Goal: Transaction & Acquisition: Register for event/course

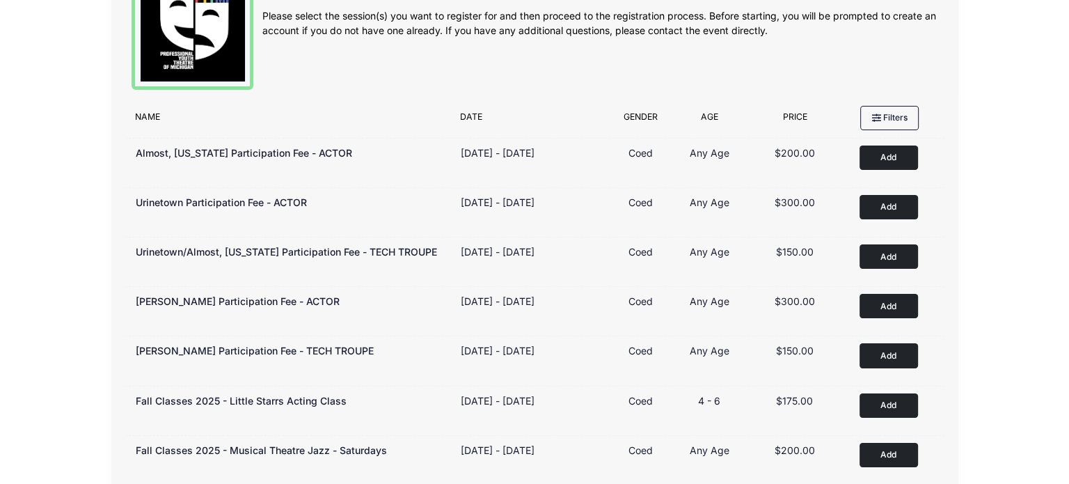
scroll to position [70, 0]
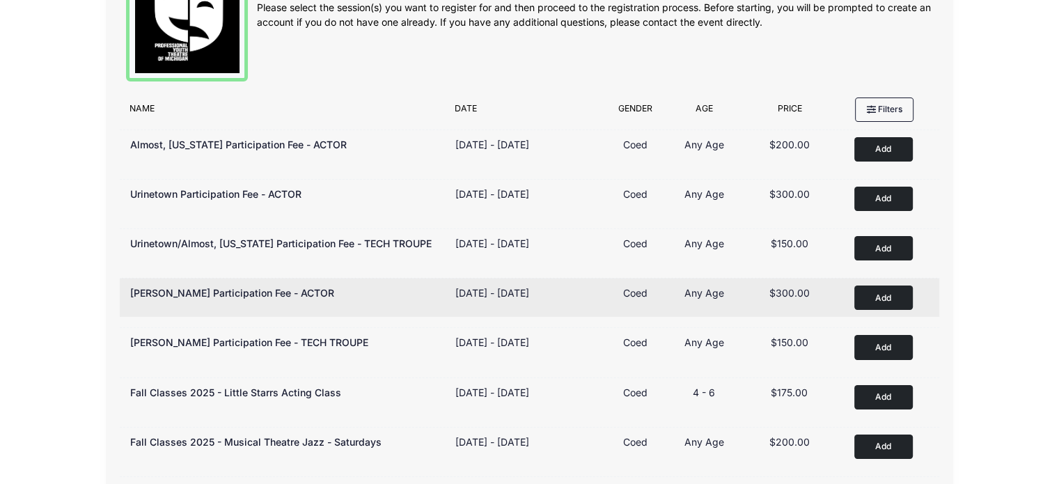
click at [883, 298] on button "Add to Cart" at bounding box center [883, 297] width 58 height 24
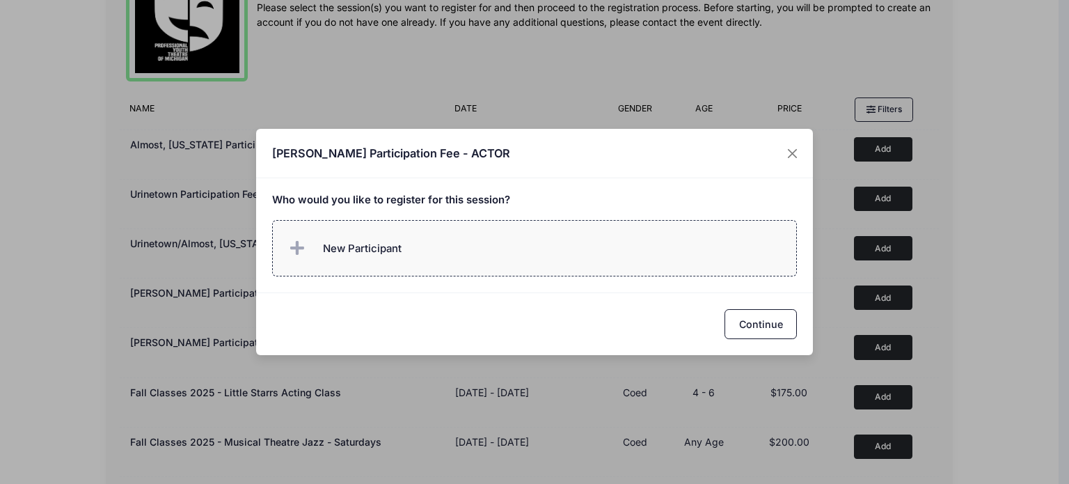
click at [371, 252] on span "New Participant" at bounding box center [362, 248] width 79 height 15
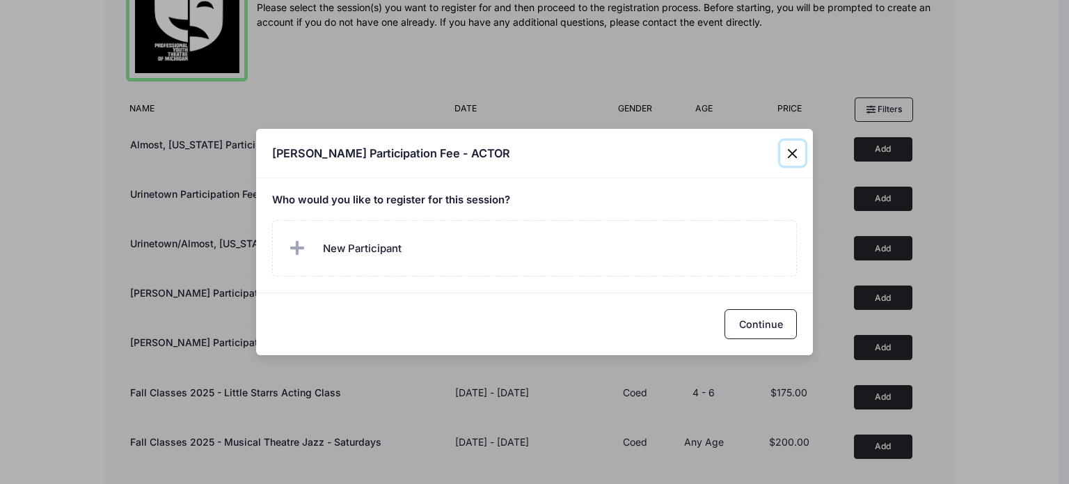
click at [791, 122] on div "Matilda Jr. Participation Fee - ACTOR Who would you like to register for this s…" at bounding box center [534, 242] width 1069 height 484
click at [790, 152] on button "Close" at bounding box center [792, 153] width 25 height 25
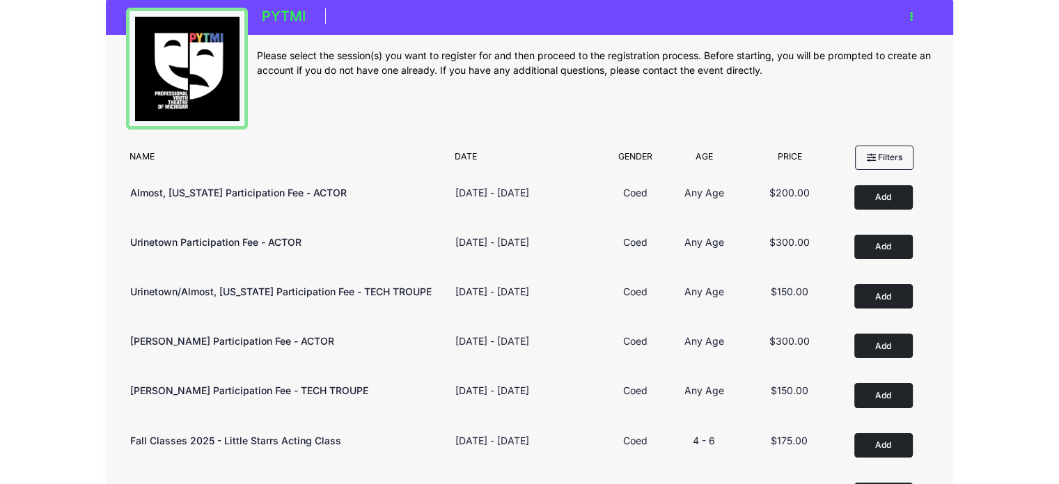
scroll to position [0, 0]
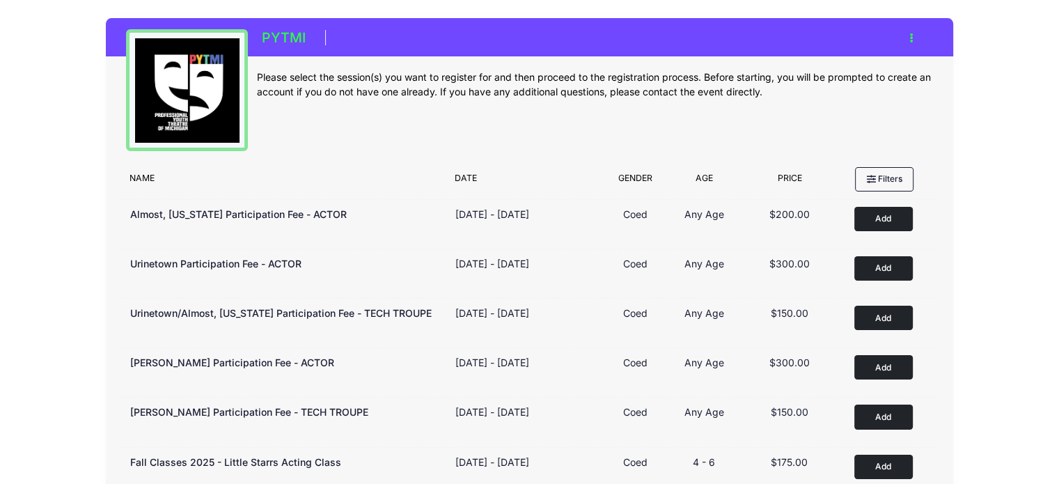
click at [911, 38] on icon "button" at bounding box center [915, 38] width 11 height 0
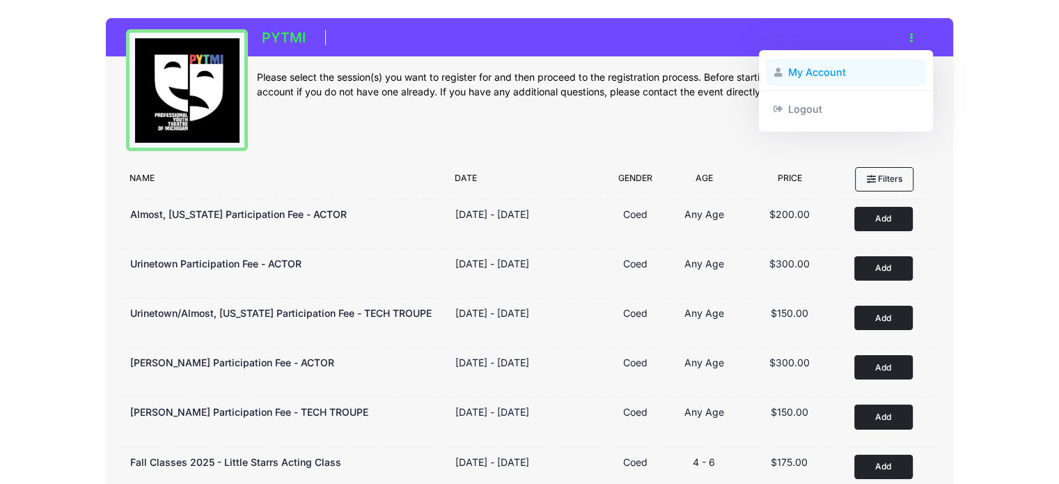
click at [839, 69] on link "My Account" at bounding box center [846, 72] width 161 height 26
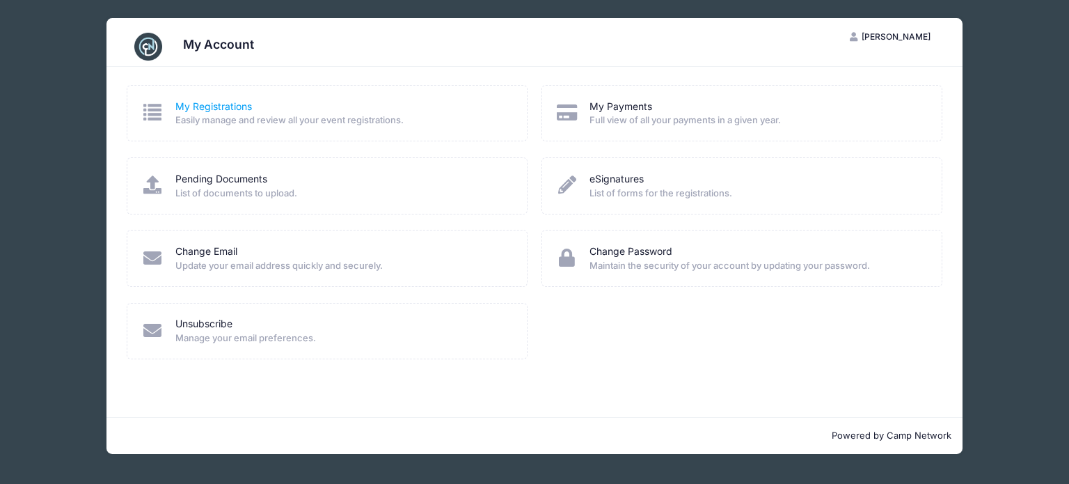
click at [211, 105] on link "My Registrations" at bounding box center [213, 107] width 77 height 15
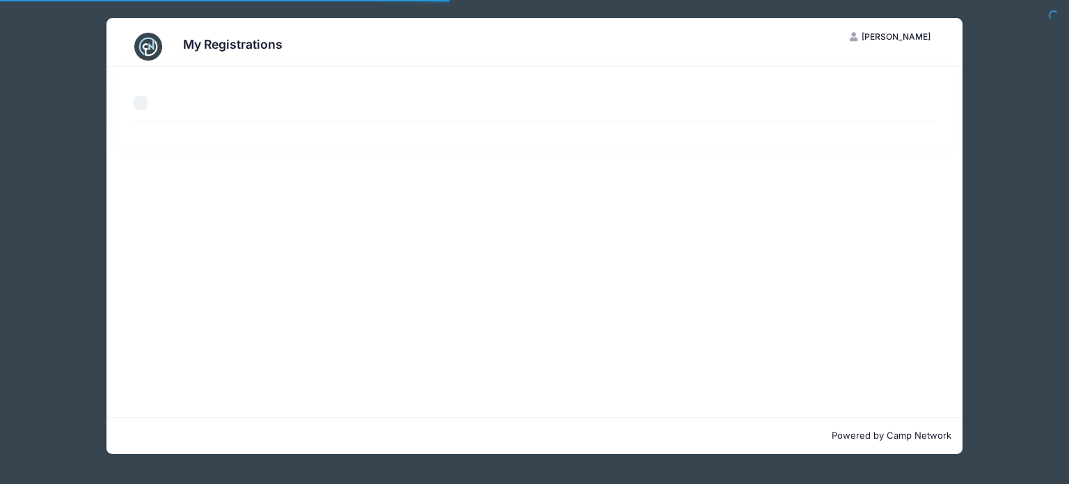
select select "50"
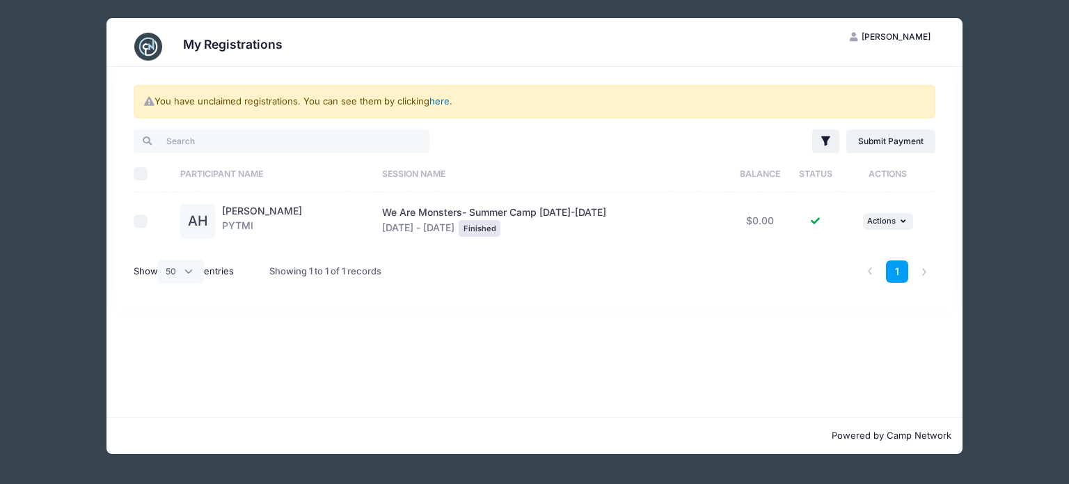
click at [440, 101] on link "here" at bounding box center [440, 100] width 20 height 11
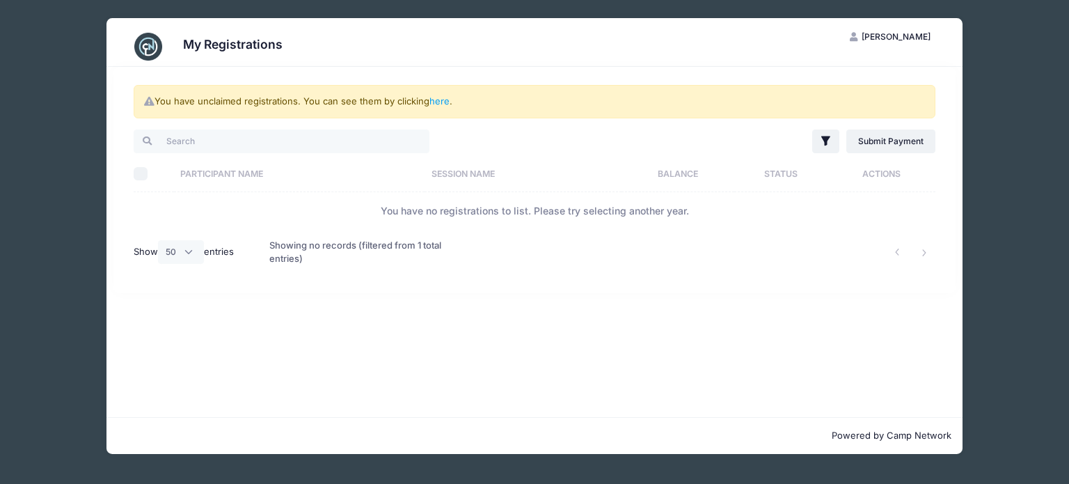
click at [907, 35] on span "[PERSON_NAME]" at bounding box center [896, 36] width 69 height 10
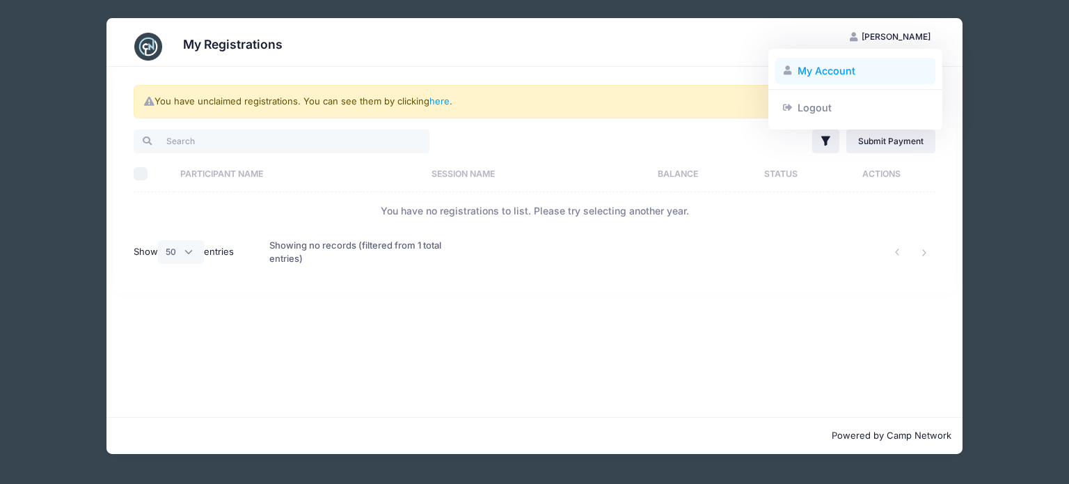
click at [827, 63] on link "My Account" at bounding box center [855, 71] width 161 height 26
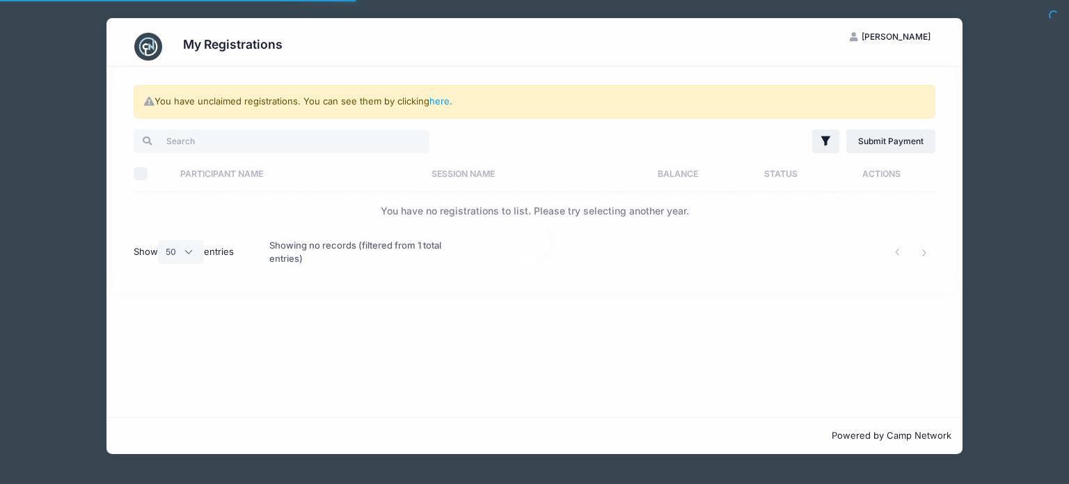
select select "50"
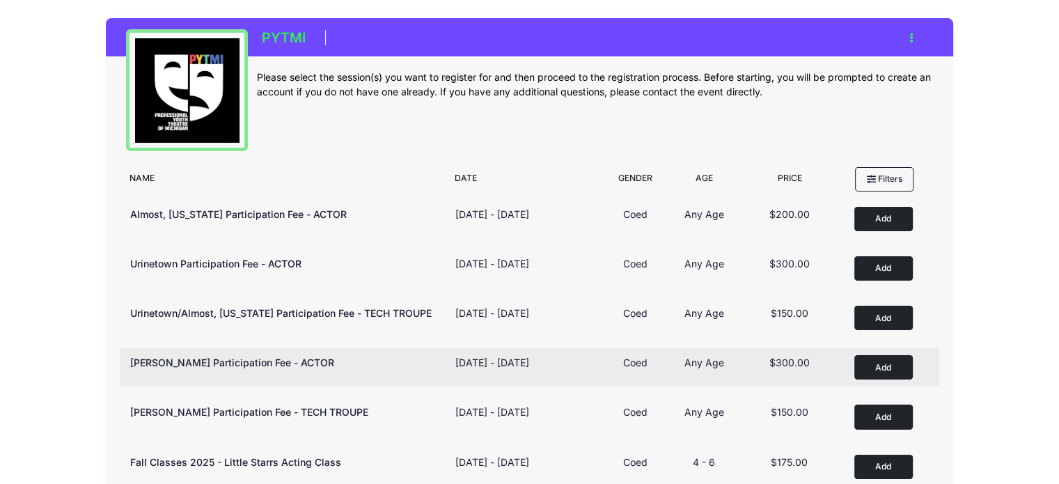
click at [892, 368] on button "Add to Cart" at bounding box center [883, 367] width 58 height 24
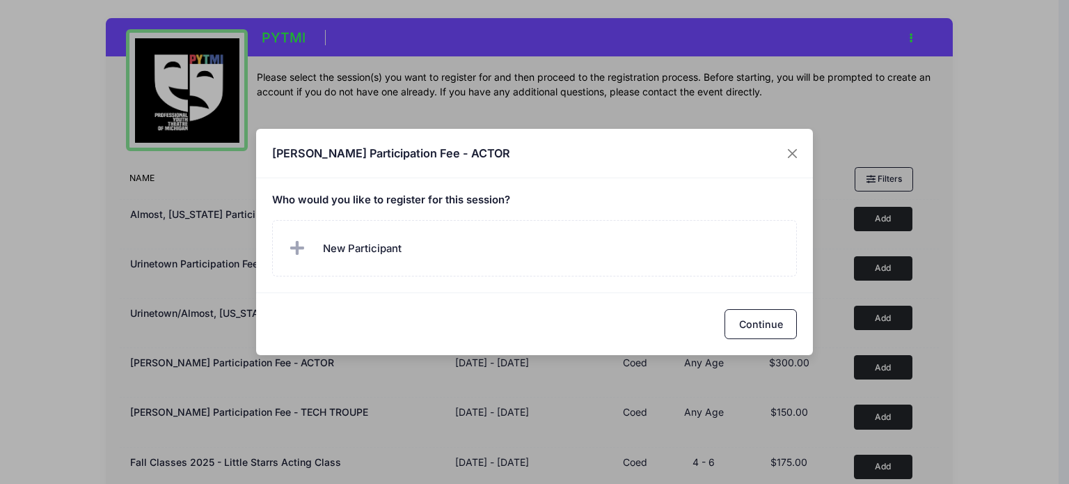
click at [352, 253] on span "New Participant" at bounding box center [362, 248] width 79 height 15
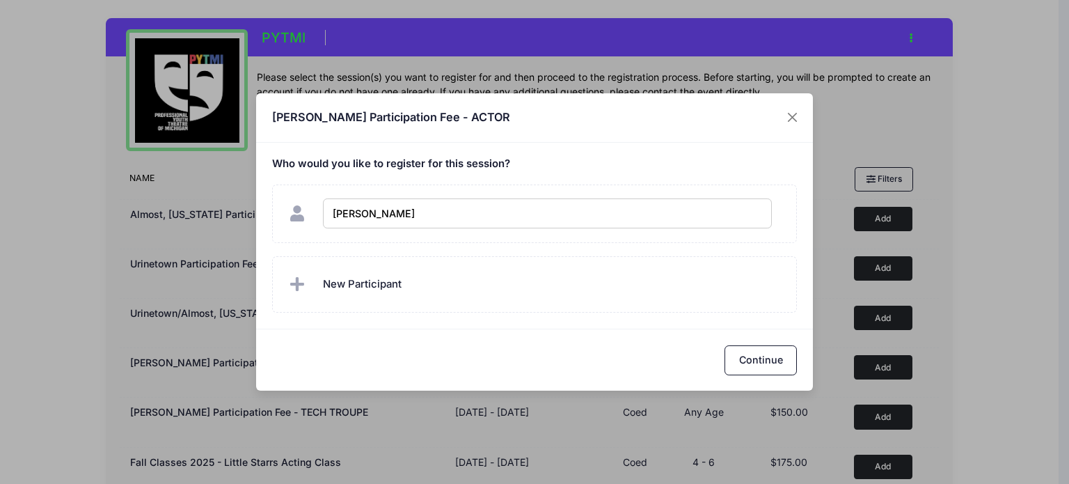
type input "Adelynn Haaser"
checkbox input "true"
click at [775, 356] on button "Continue" at bounding box center [761, 360] width 72 height 30
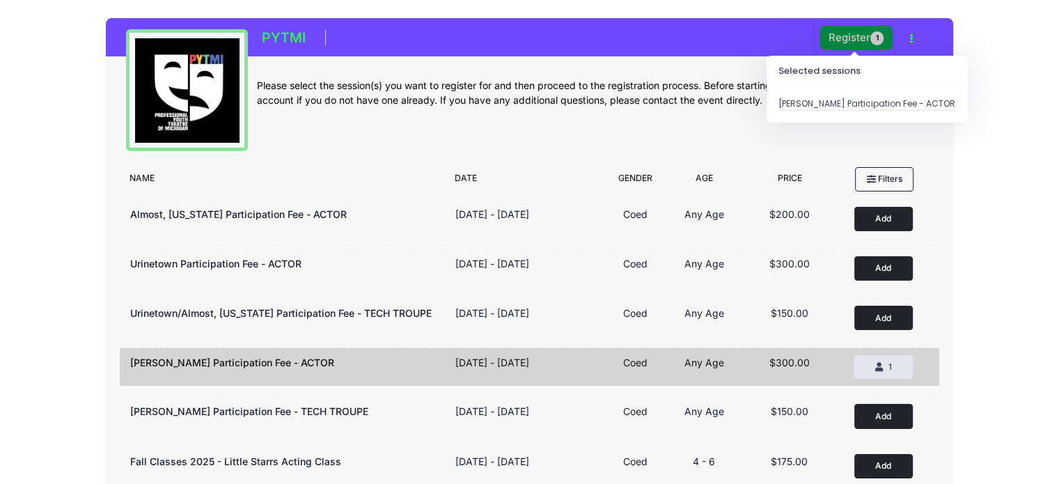
click at [853, 41] on button "Register 1" at bounding box center [856, 38] width 74 height 24
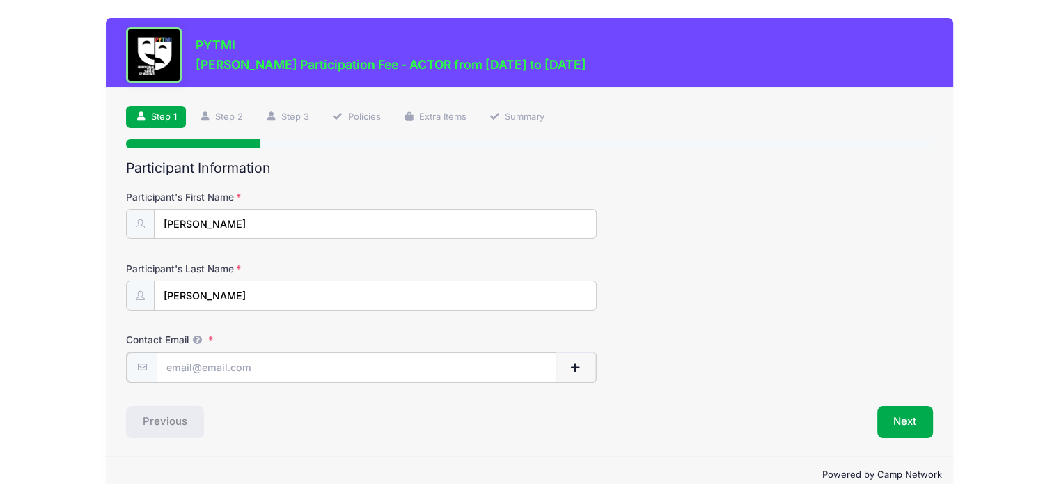
click at [265, 372] on input "Contact Email" at bounding box center [357, 367] width 400 height 30
type input "[EMAIL_ADDRESS][DOMAIN_NAME]"
click at [711, 249] on form "Participant's First Name Adelynn Participant's Last Name Haaser Contact Email m…" at bounding box center [529, 285] width 807 height 191
click at [899, 439] on div "Step 1 /7 Step 1 Step 2 Step 3 Policies Extra Items Summary Participant Informa…" at bounding box center [530, 271] width 848 height 367
click at [905, 429] on button "Next" at bounding box center [905, 420] width 56 height 32
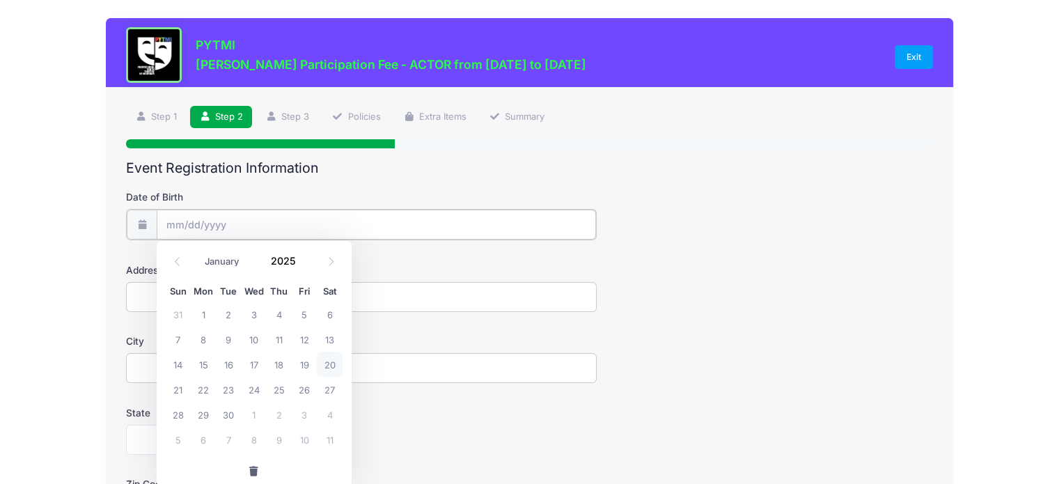
click at [240, 220] on input "Date of Birth" at bounding box center [376, 225] width 439 height 30
click at [170, 223] on input "Date of Birth" at bounding box center [376, 225] width 439 height 30
click at [287, 263] on input "2025" at bounding box center [287, 261] width 45 height 21
click at [302, 255] on span at bounding box center [305, 256] width 10 height 10
click at [307, 262] on span at bounding box center [305, 266] width 10 height 10
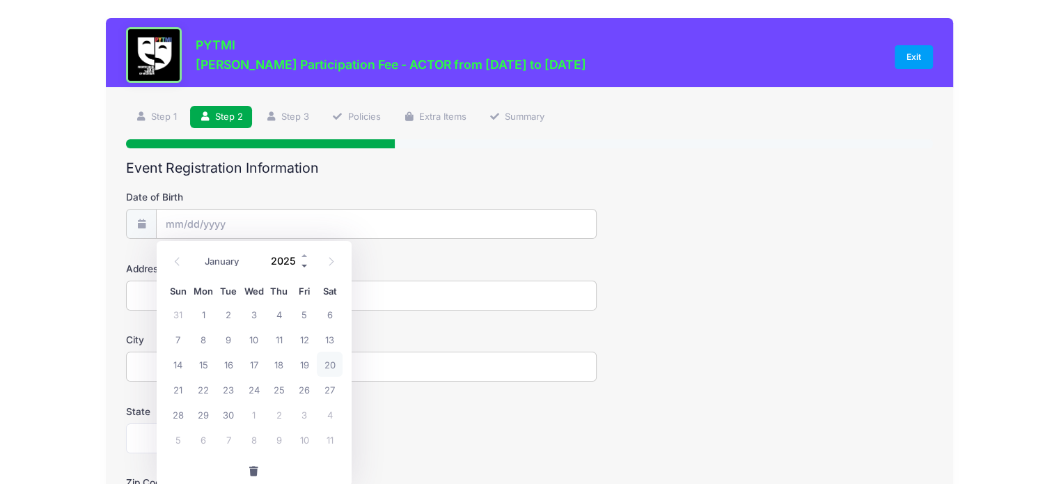
click at [306, 265] on span at bounding box center [305, 266] width 10 height 10
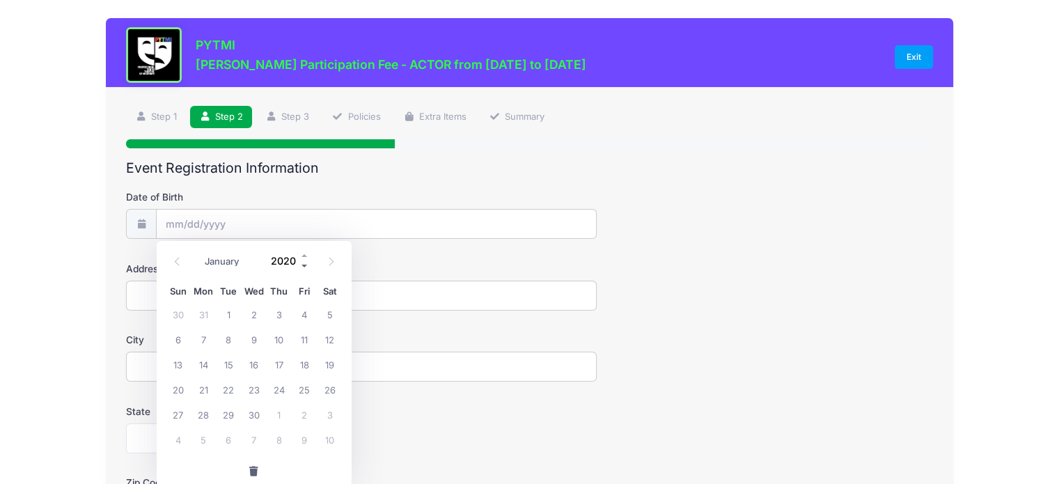
click at [306, 265] on span at bounding box center [305, 266] width 10 height 10
type input "2016"
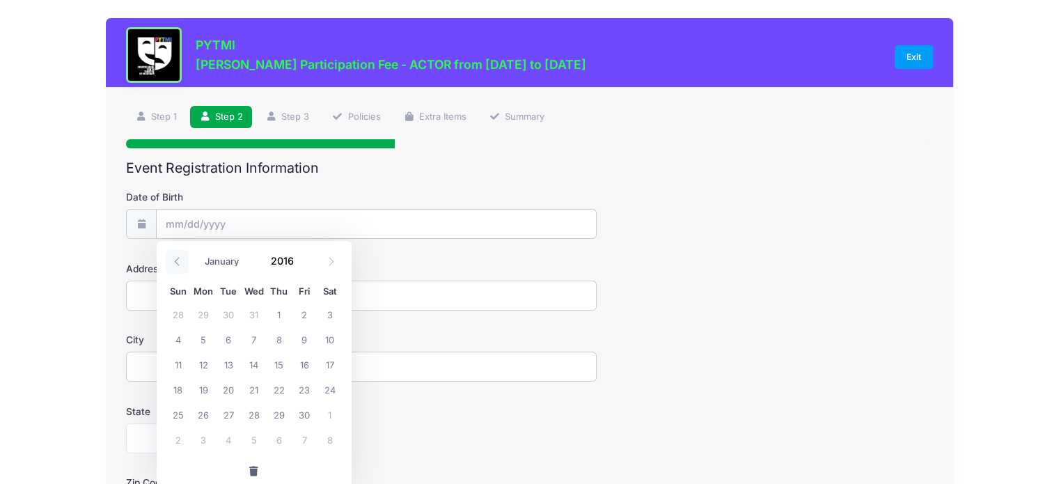
click at [175, 267] on span at bounding box center [177, 262] width 23 height 24
select select "6"
click at [228, 413] on span "26" at bounding box center [228, 414] width 25 height 25
type input "07/26/2016"
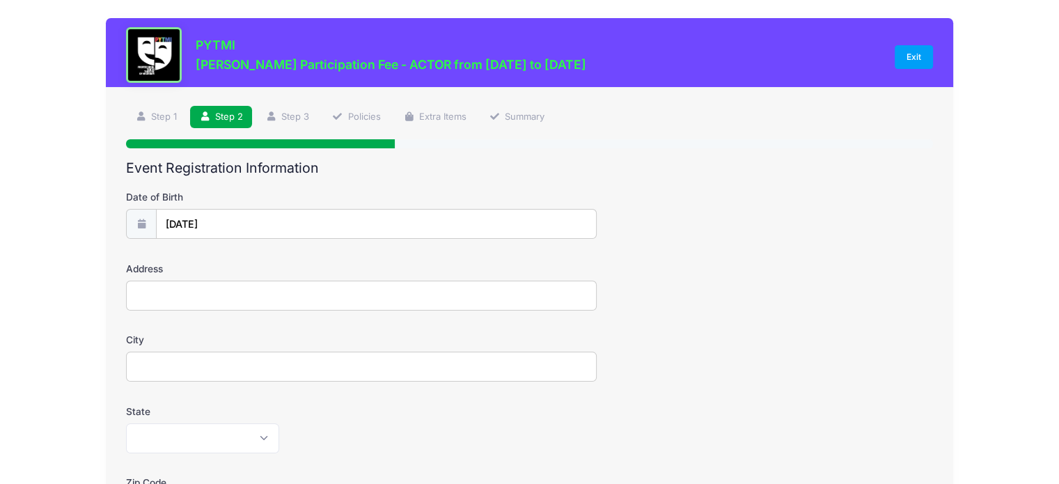
click at [185, 294] on input "Address" at bounding box center [361, 296] width 471 height 30
type input "1294 Heatherwood Ln"
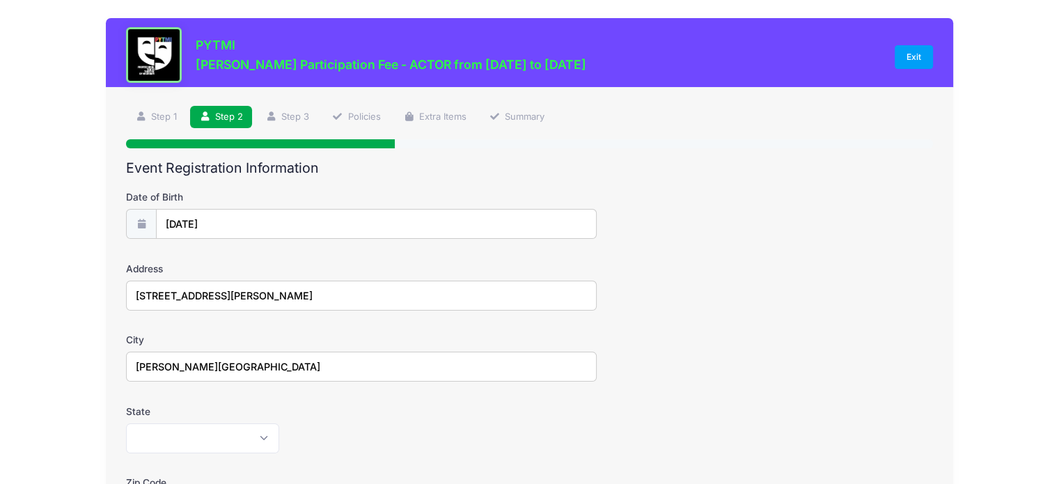
type input "Ann Arbor"
select select "MI"
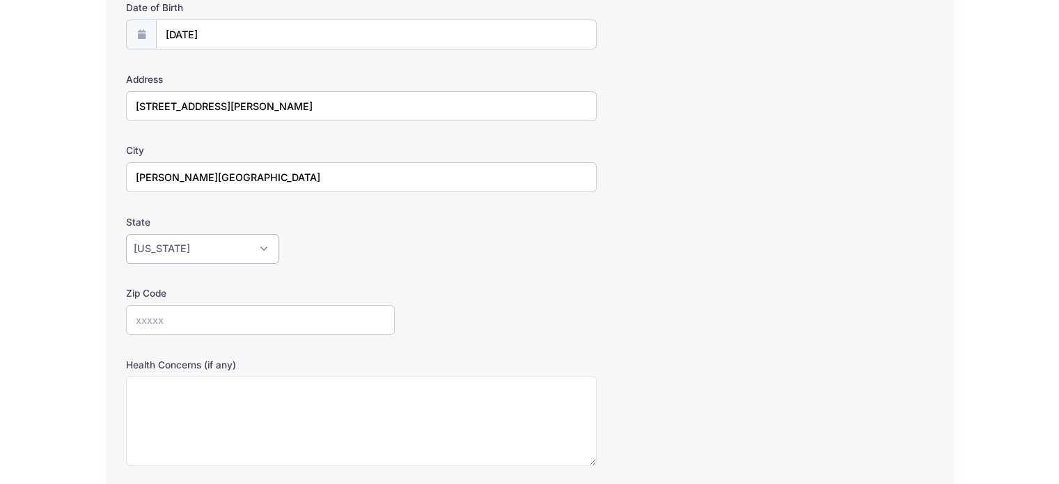
scroll to position [209, 0]
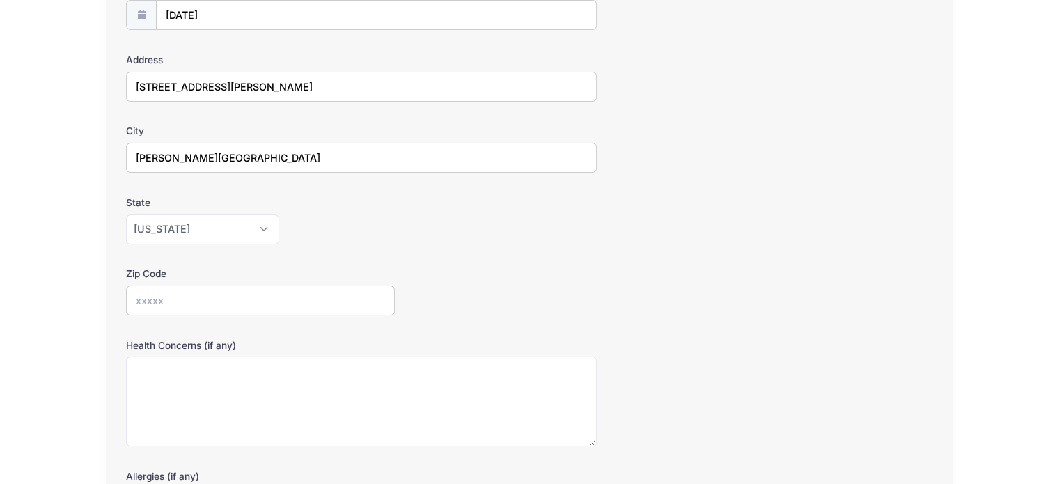
click at [239, 301] on input "Zip Code" at bounding box center [260, 300] width 269 height 30
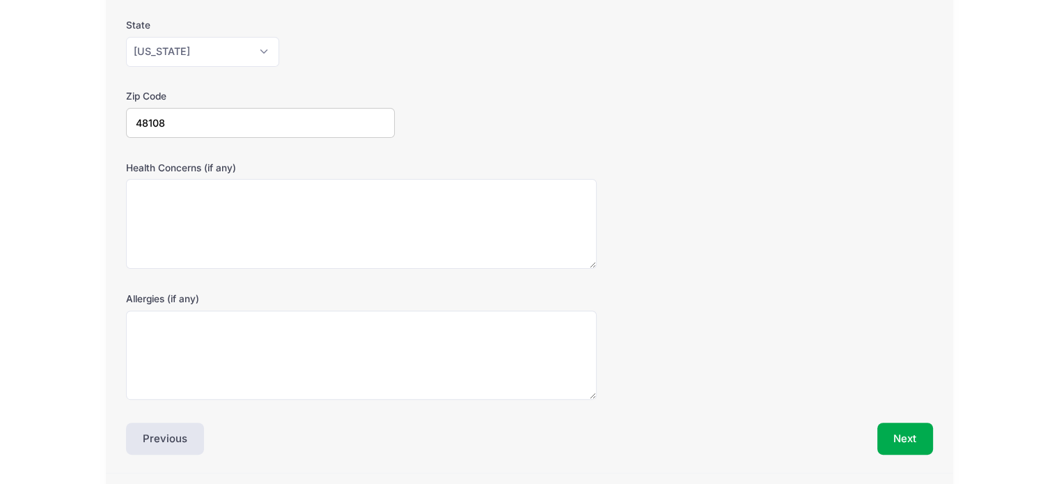
scroll to position [427, 0]
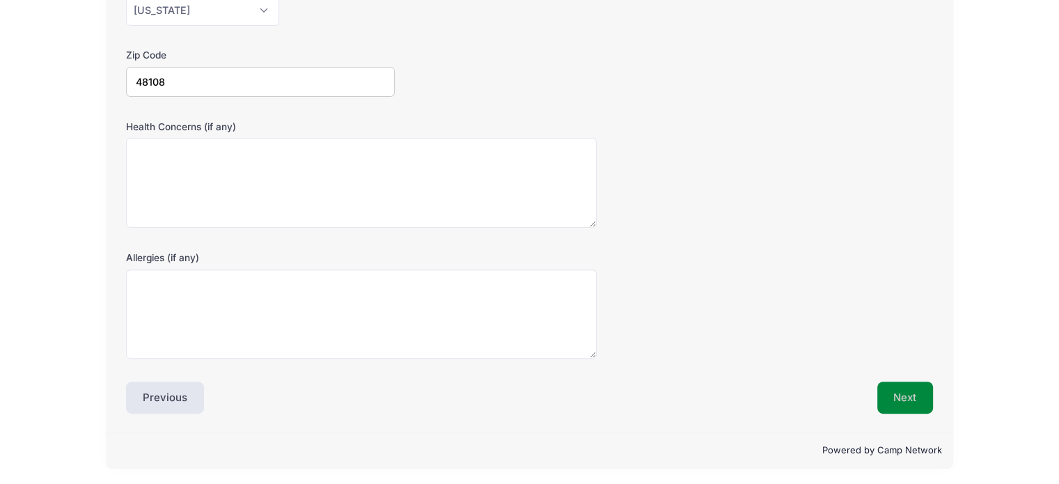
type input "48108"
click at [922, 389] on button "Next" at bounding box center [905, 397] width 56 height 32
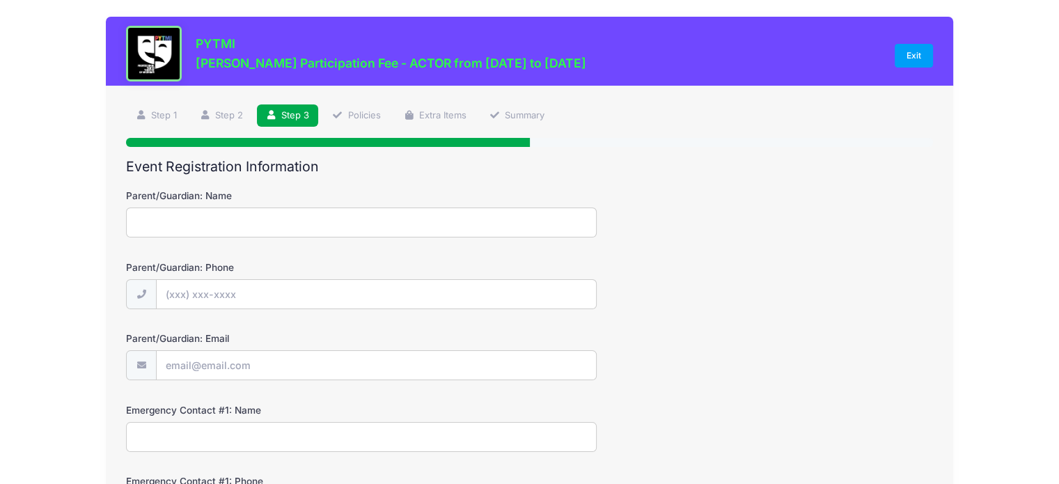
scroll to position [0, 0]
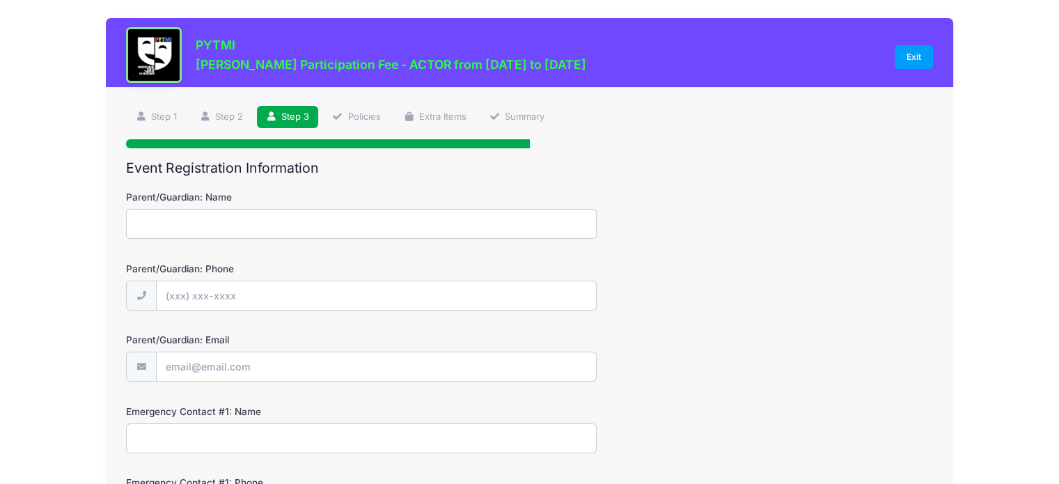
click at [253, 215] on input "Parent/Guardian: Name" at bounding box center [361, 224] width 471 height 30
type input "[PERSON_NAME]"
type input "(317) 586-1107"
click at [219, 375] on input "Parent/Guardian: Email" at bounding box center [376, 367] width 439 height 30
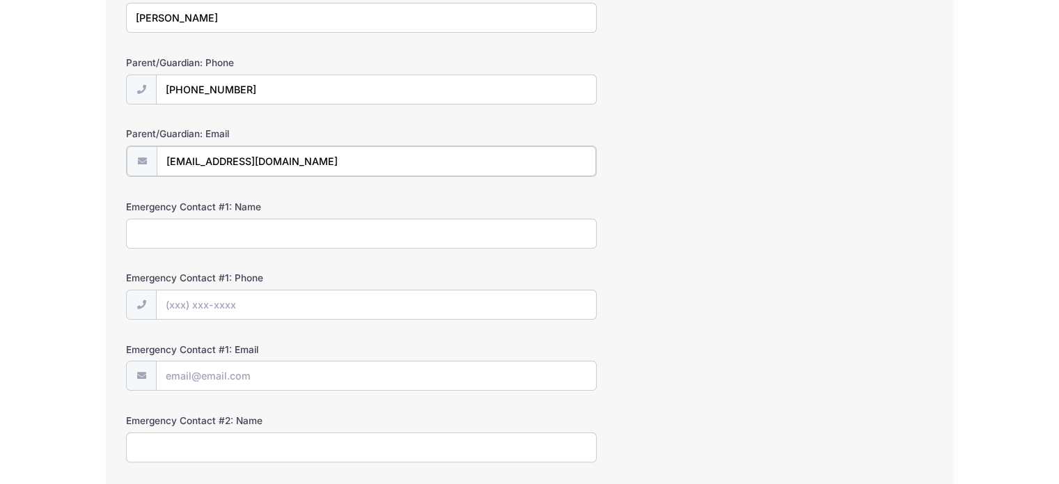
scroll to position [209, 0]
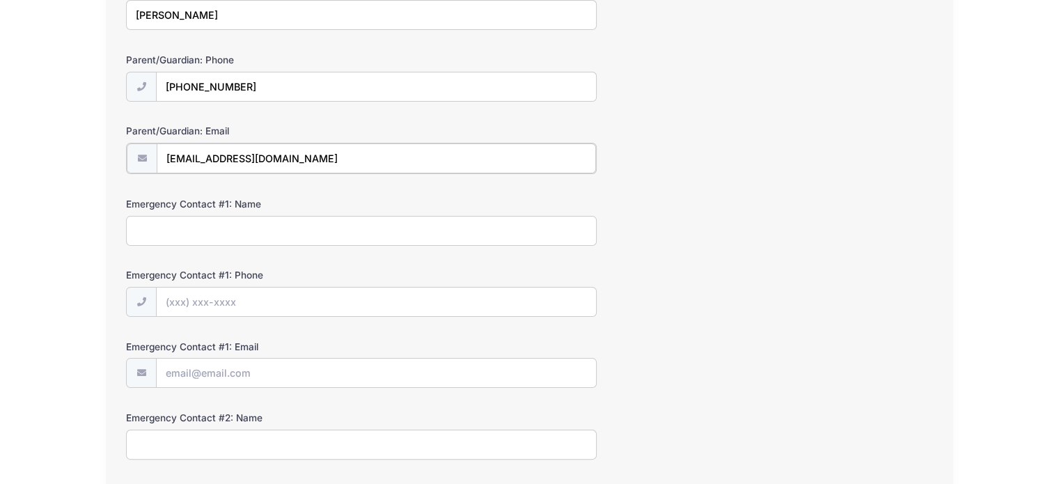
type input "me.rosewarne@gmail.com"
click at [207, 233] on input "Emergency Contact #1: Name" at bounding box center [361, 229] width 471 height 30
type input "Eric Haaser"
type input "(317) 586-1188"
click at [246, 365] on input "Emergency Contact #1: Email" at bounding box center [376, 372] width 439 height 30
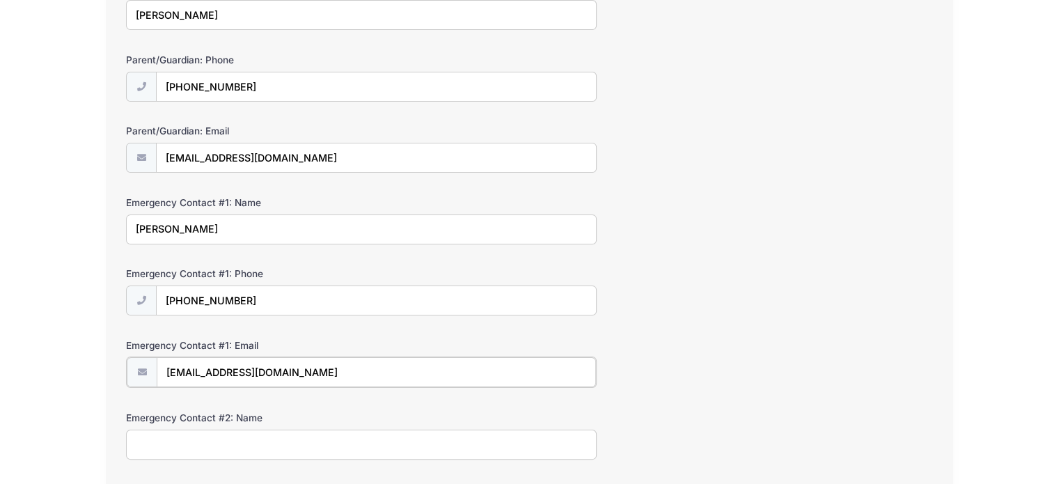
type input "haazar@gmail.com"
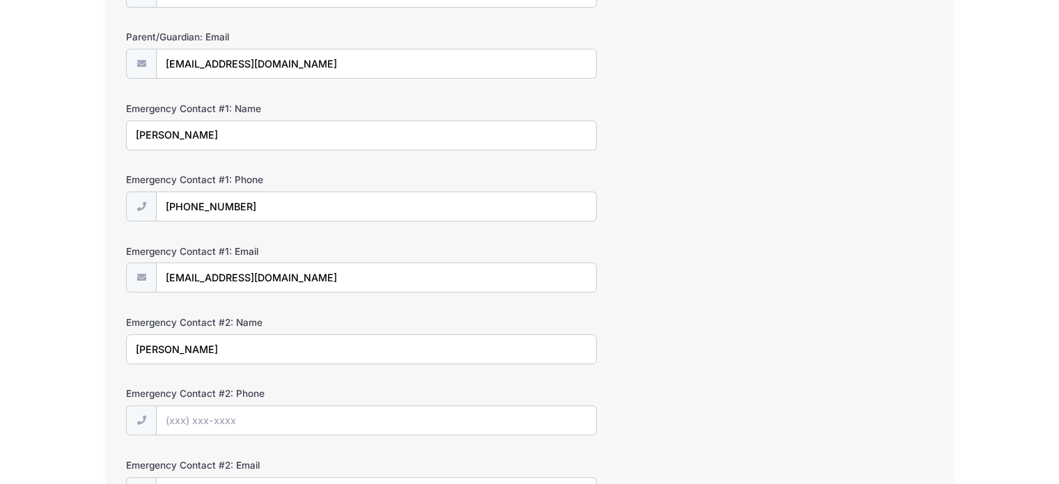
scroll to position [348, 0]
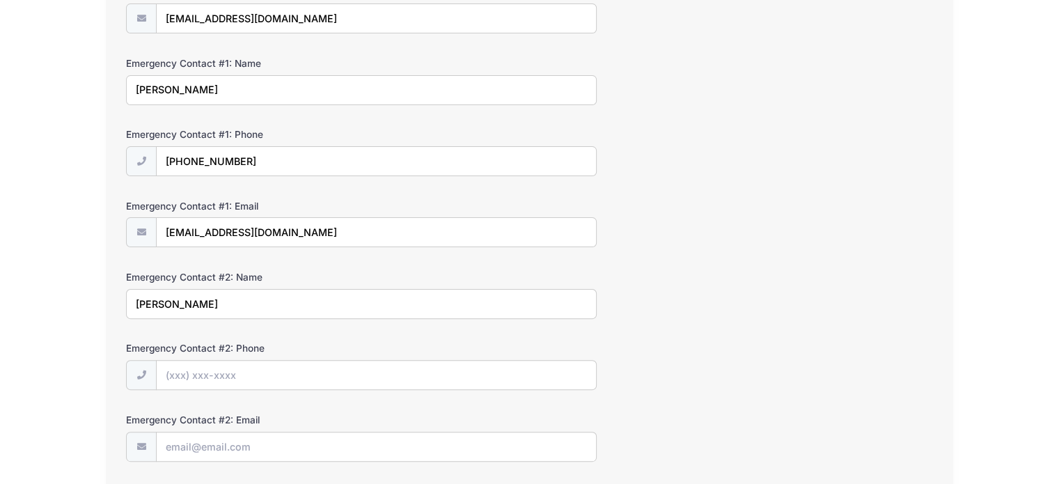
type input "Effi Seybert"
click at [189, 375] on input "Emergency Contact #2: Phone" at bounding box center [376, 376] width 439 height 30
type input "(734) 751-0152"
click at [243, 439] on input "Emergency Contact #2: Email" at bounding box center [376, 447] width 439 height 30
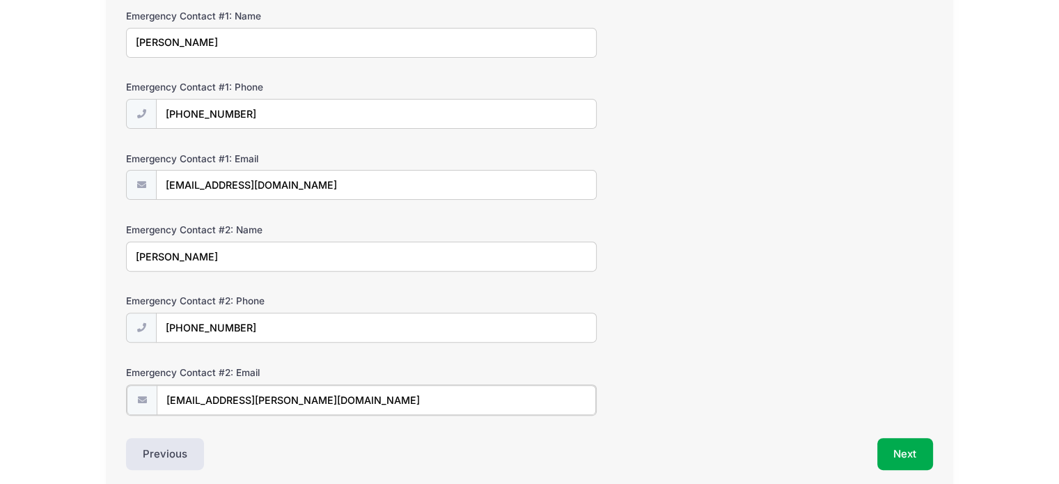
scroll to position [451, 0]
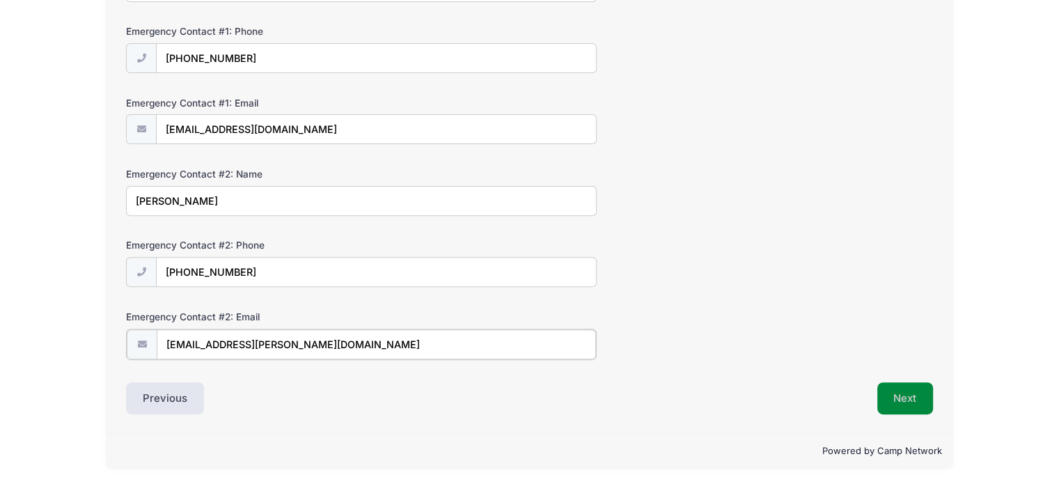
type input "effi.seybert@gmail.com"
click at [897, 391] on button "Next" at bounding box center [905, 398] width 56 height 32
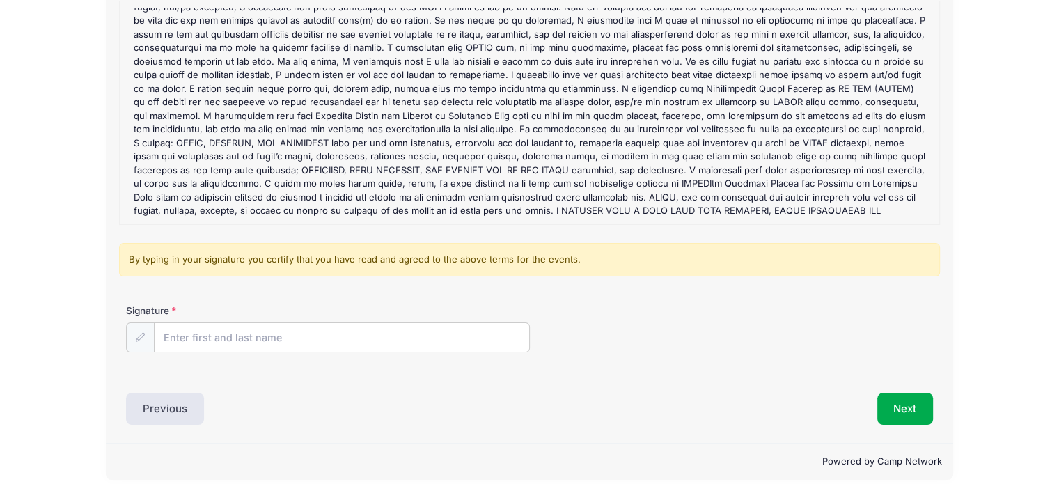
scroll to position [192, 0]
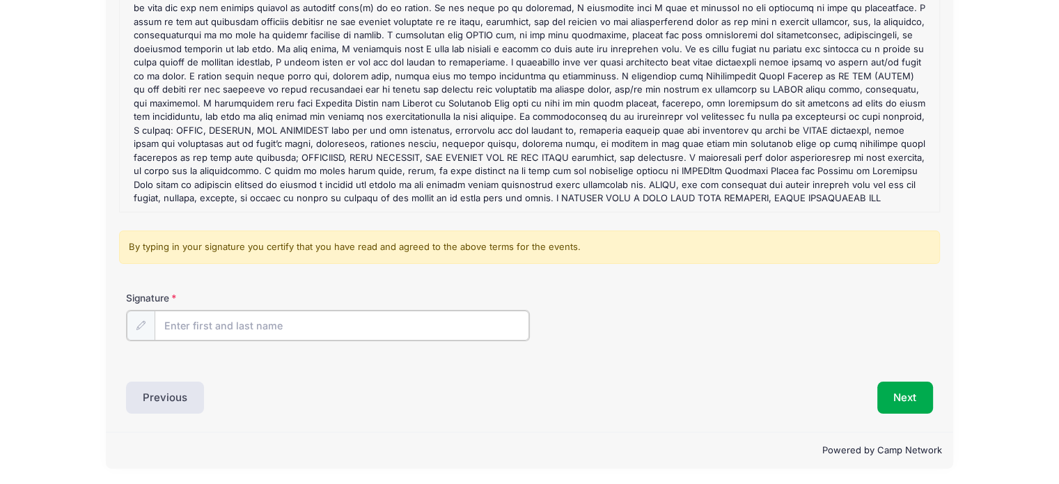
click at [300, 319] on input "Signature" at bounding box center [342, 325] width 375 height 30
type input "Alex E Rosewarne"
click at [906, 395] on button "Next" at bounding box center [905, 396] width 56 height 32
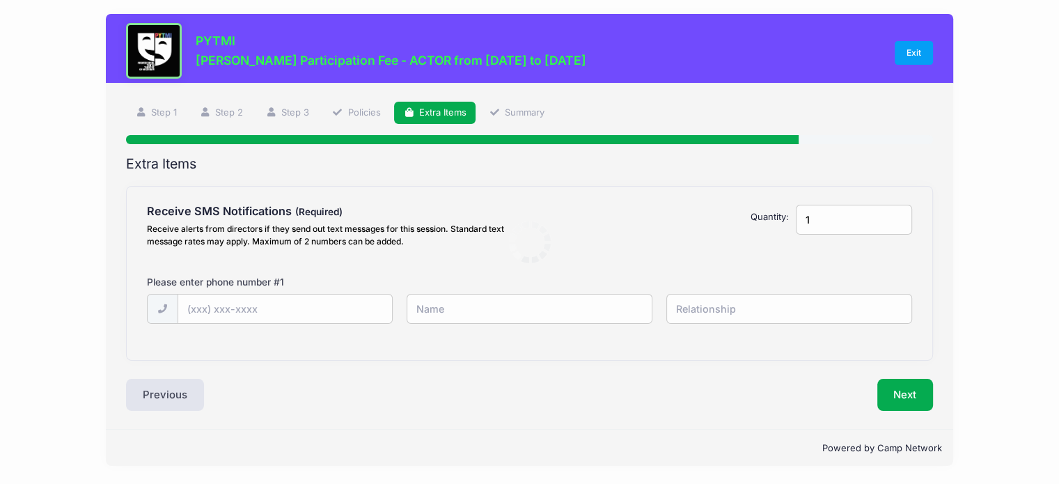
scroll to position [0, 0]
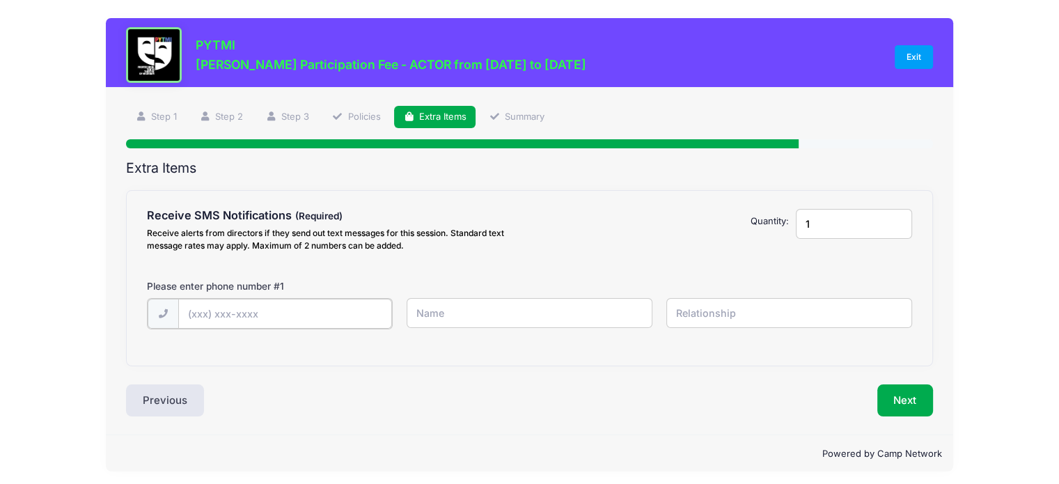
click at [197, 313] on input "text" at bounding box center [285, 314] width 214 height 30
type input "(317) 586-1107"
type input "[PERSON_NAME]"
type input "parent"
click at [833, 226] on input "1" at bounding box center [854, 224] width 116 height 30
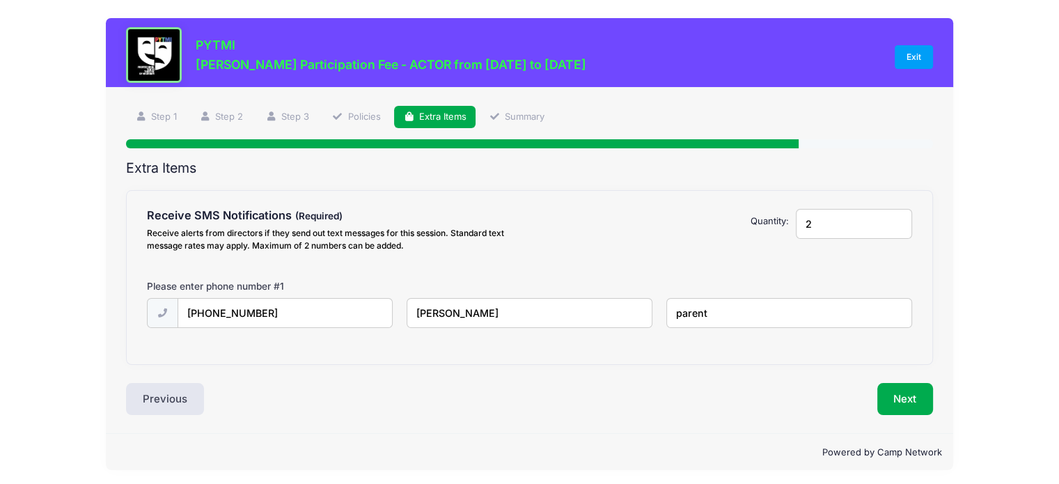
type input "2"
click at [898, 222] on input "2" at bounding box center [854, 224] width 116 height 30
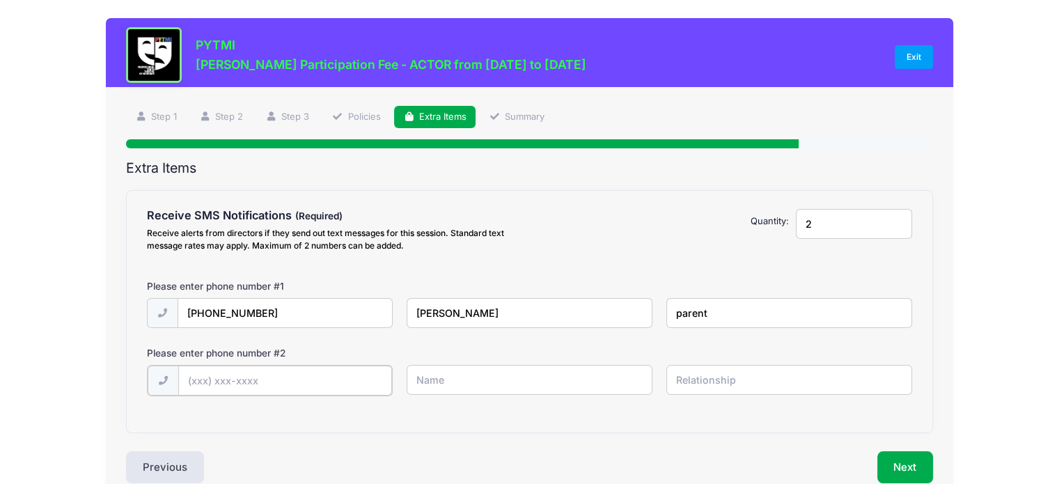
click at [308, 378] on input "text" at bounding box center [285, 380] width 214 height 30
type input "(317) 586-1188"
type input "Eric Haaser"
type input "parent"
click at [894, 462] on button "Next" at bounding box center [905, 466] width 56 height 32
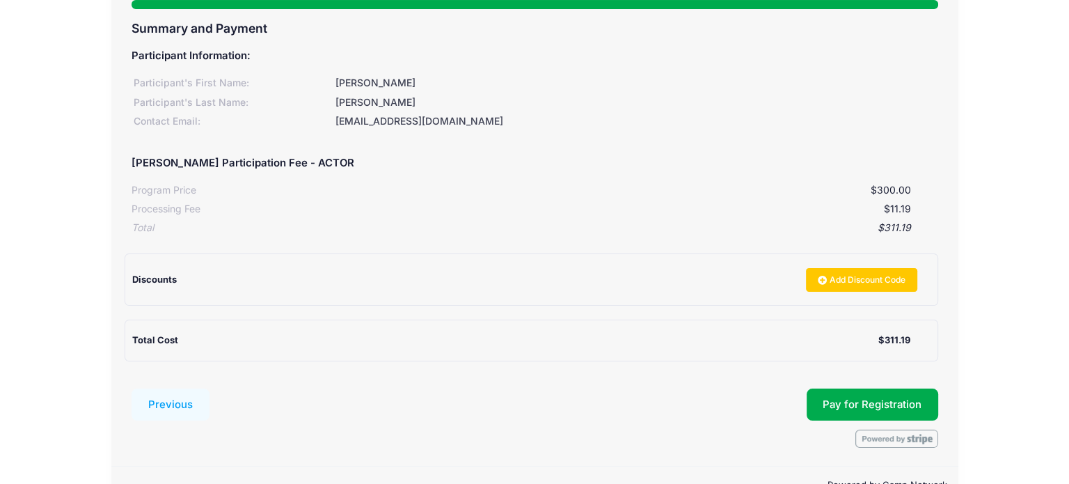
scroll to position [175, 0]
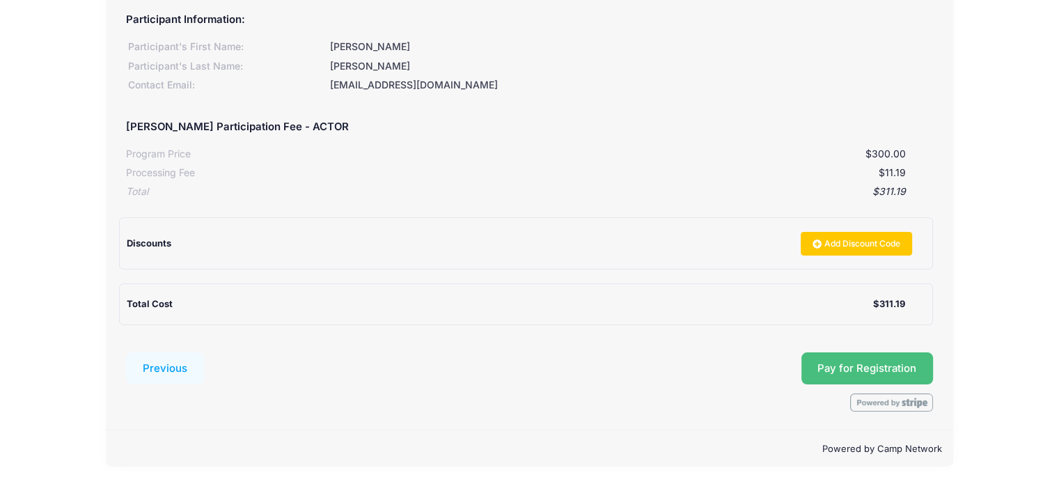
drag, startPoint x: 827, startPoint y: 365, endPoint x: 810, endPoint y: 378, distance: 20.9
click at [827, 366] on button "Pay for Registration" at bounding box center [867, 368] width 132 height 32
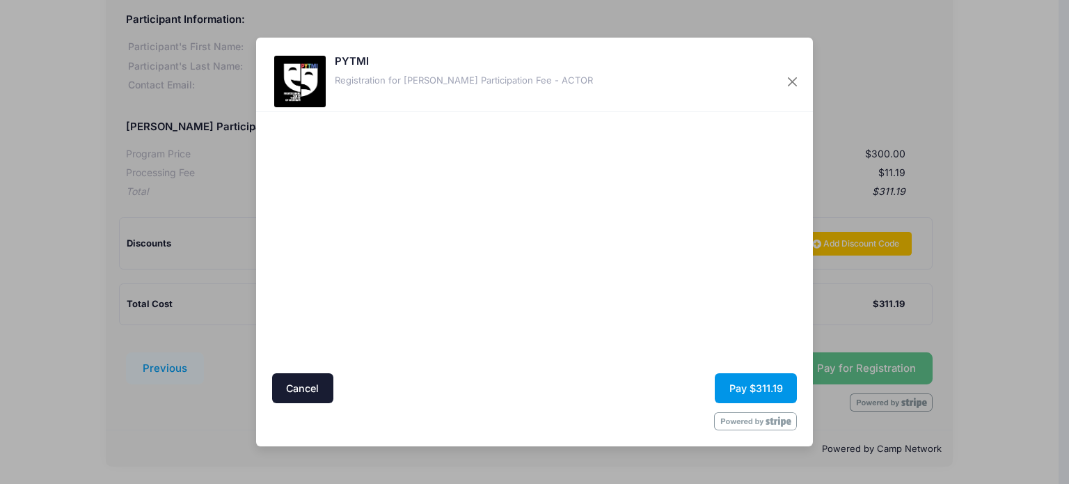
click at [781, 391] on button "Pay $311.19" at bounding box center [756, 388] width 82 height 30
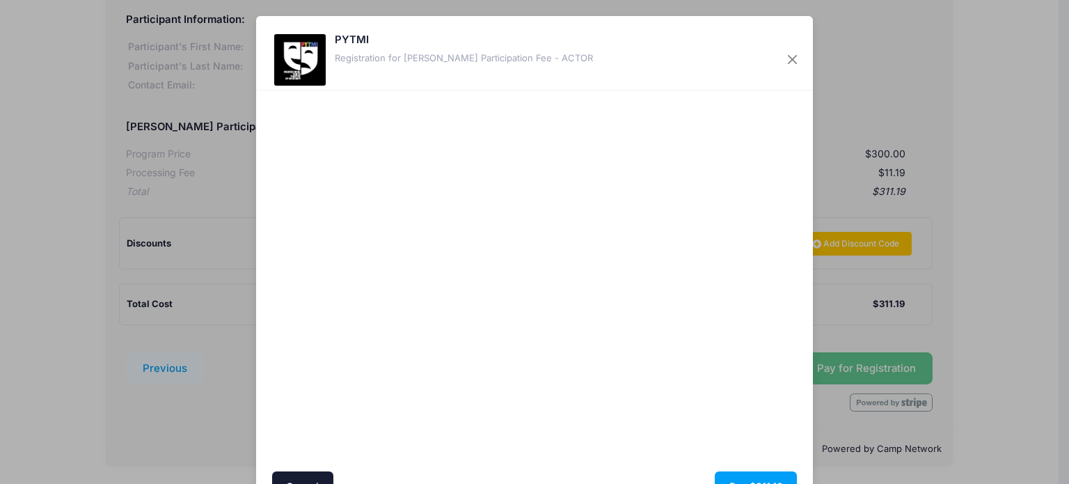
scroll to position [70, 0]
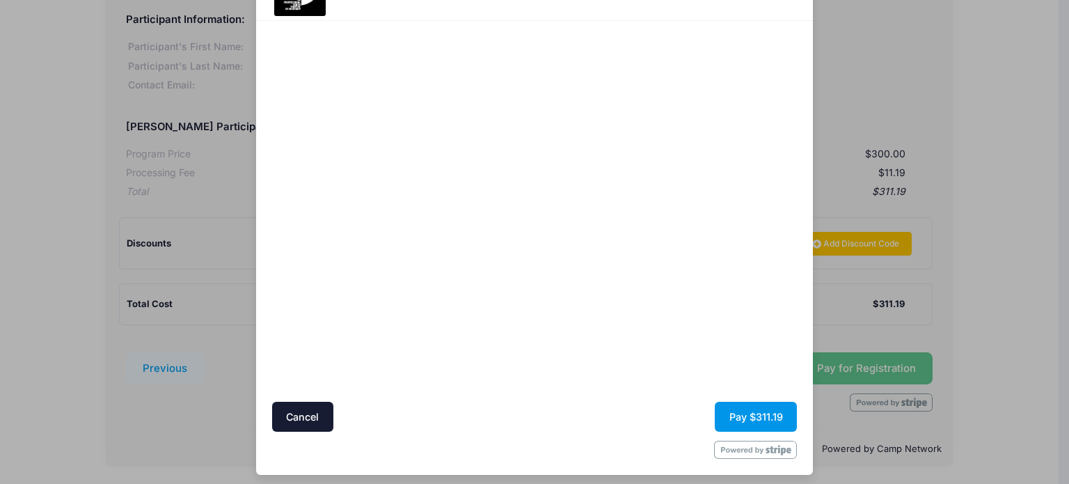
drag, startPoint x: 749, startPoint y: 412, endPoint x: 741, endPoint y: 410, distance: 8.6
click at [749, 412] on button "Pay $311.19" at bounding box center [756, 417] width 82 height 30
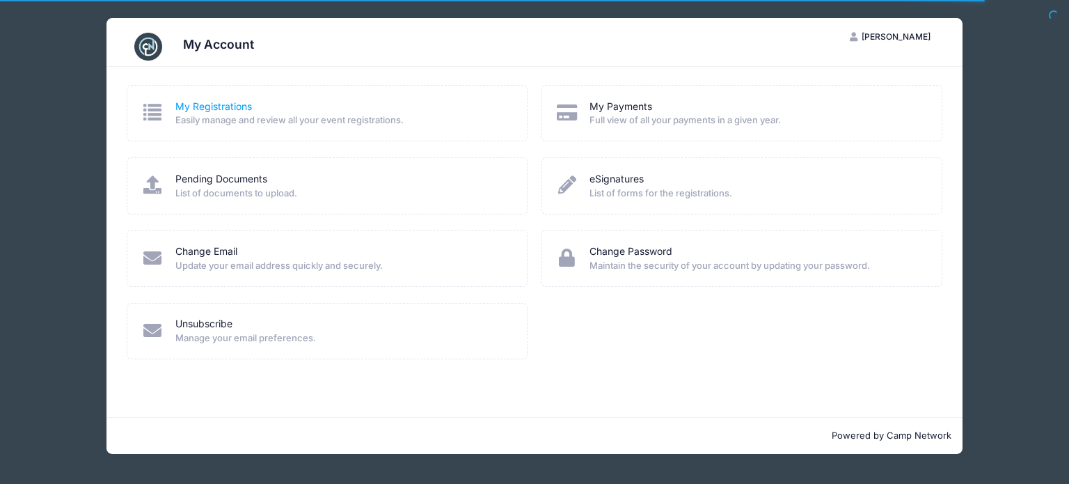
click at [234, 101] on link "My Registrations" at bounding box center [213, 107] width 77 height 15
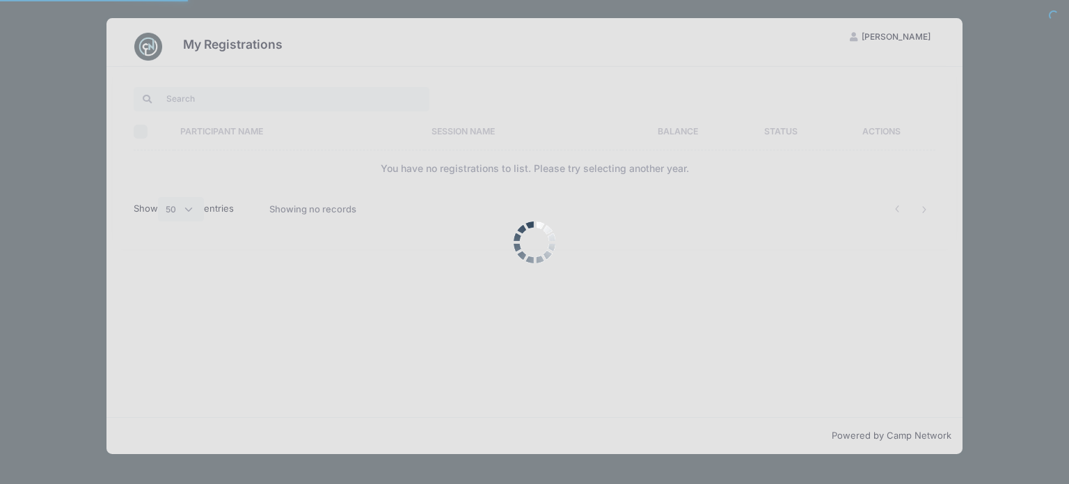
select select "50"
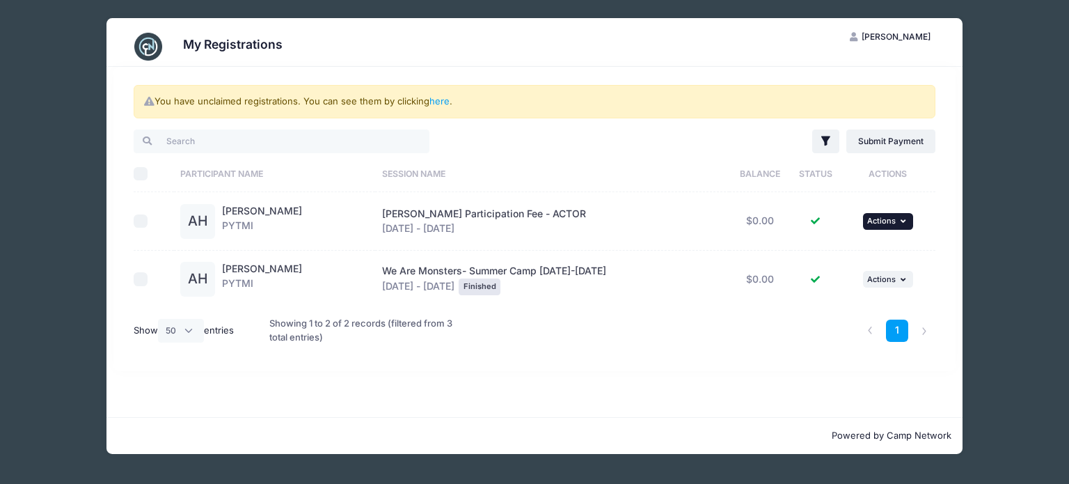
click at [882, 216] on span "Actions" at bounding box center [881, 221] width 29 height 10
click at [298, 411] on div "You have unclaimed registrations. You can see them by clicking here . Filter Fi…" at bounding box center [535, 242] width 856 height 350
